Goal: Information Seeking & Learning: Learn about a topic

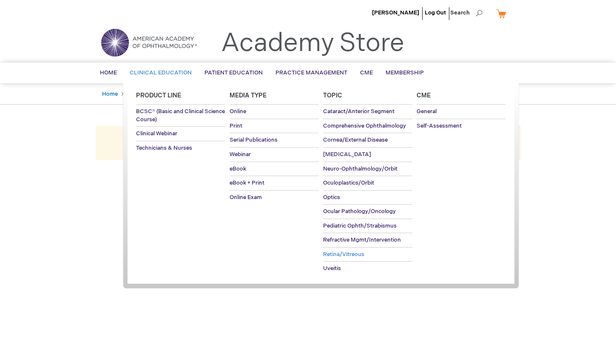
click at [338, 252] on span "Retina/Vitreous" at bounding box center [343, 254] width 41 height 7
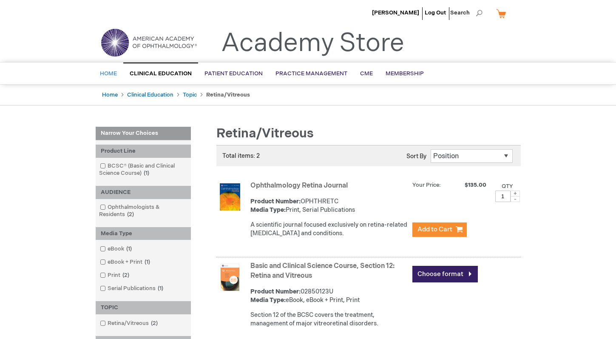
click at [106, 72] on span "Home" at bounding box center [108, 73] width 17 height 7
click at [106, 73] on span "Home" at bounding box center [108, 73] width 17 height 7
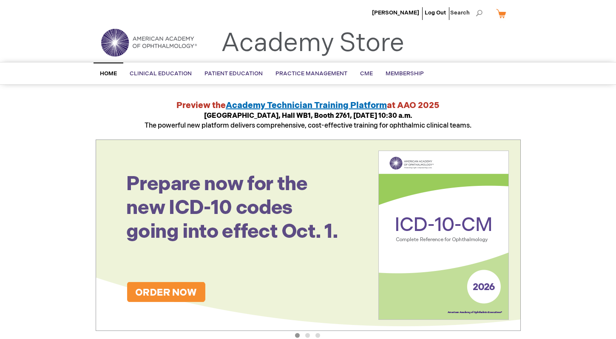
click at [108, 76] on span "Home" at bounding box center [108, 73] width 17 height 7
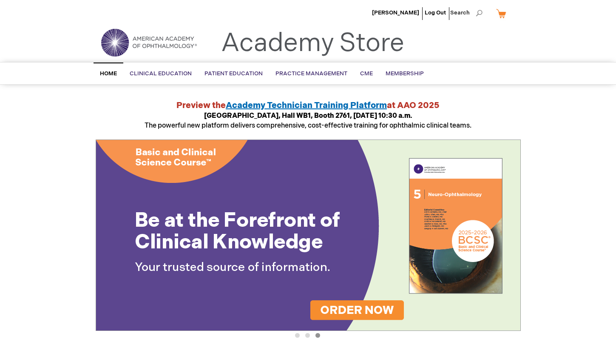
click at [115, 74] on span "Home" at bounding box center [108, 73] width 17 height 7
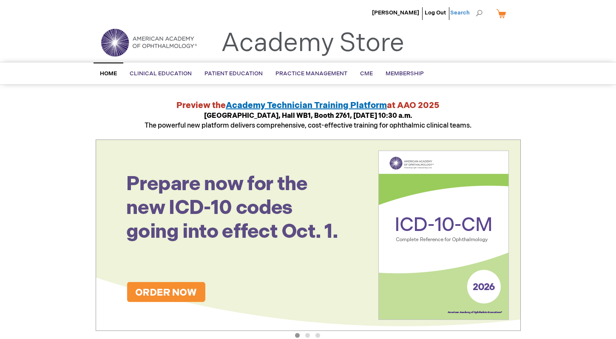
click at [480, 12] on span "Search" at bounding box center [466, 12] width 32 height 17
click at [468, 12] on span "Search" at bounding box center [466, 12] width 32 height 17
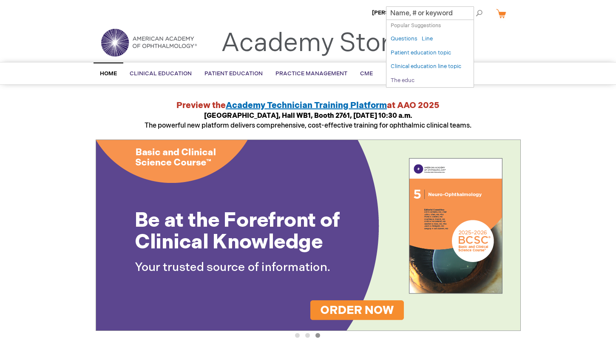
type input "The educ"
click at [397, 80] on link "The educ" at bounding box center [403, 81] width 24 height 8
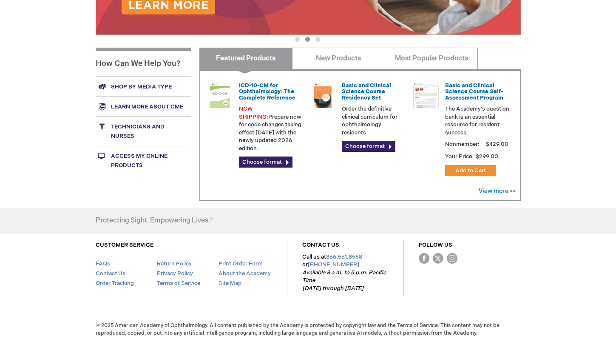
scroll to position [296, 0]
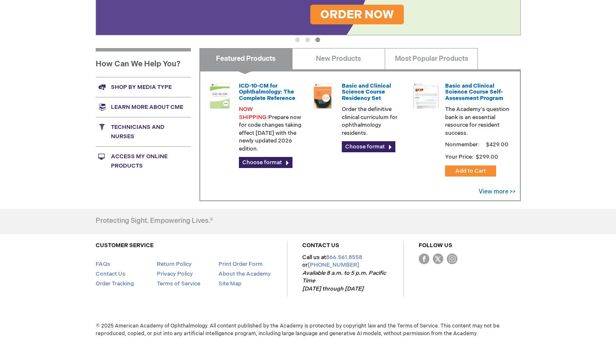
drag, startPoint x: 475, startPoint y: 175, endPoint x: 423, endPoint y: 170, distance: 52.5
click at [423, 170] on li "Basic and Clinical Science Course Self-Assessment Program The Academy's questio…" at bounding box center [461, 129] width 103 height 103
click at [344, 59] on link "New Products" at bounding box center [338, 58] width 93 height 21
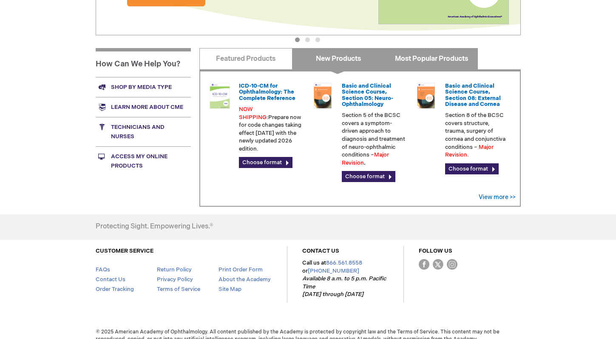
click at [430, 58] on link "Most Popular Products" at bounding box center [431, 58] width 93 height 21
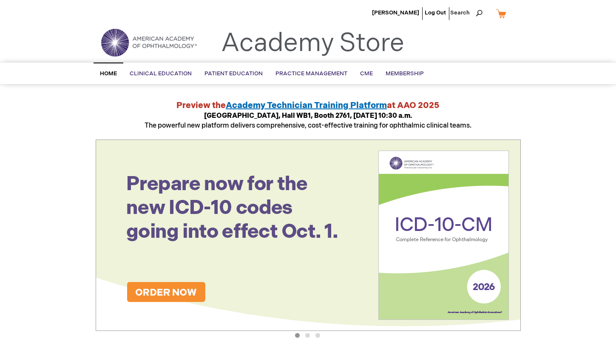
scroll to position [0, 0]
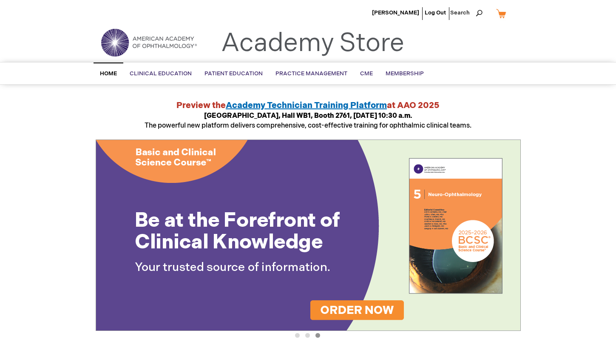
click at [111, 73] on span "Home" at bounding box center [108, 73] width 17 height 7
